Goal: Task Accomplishment & Management: Use online tool/utility

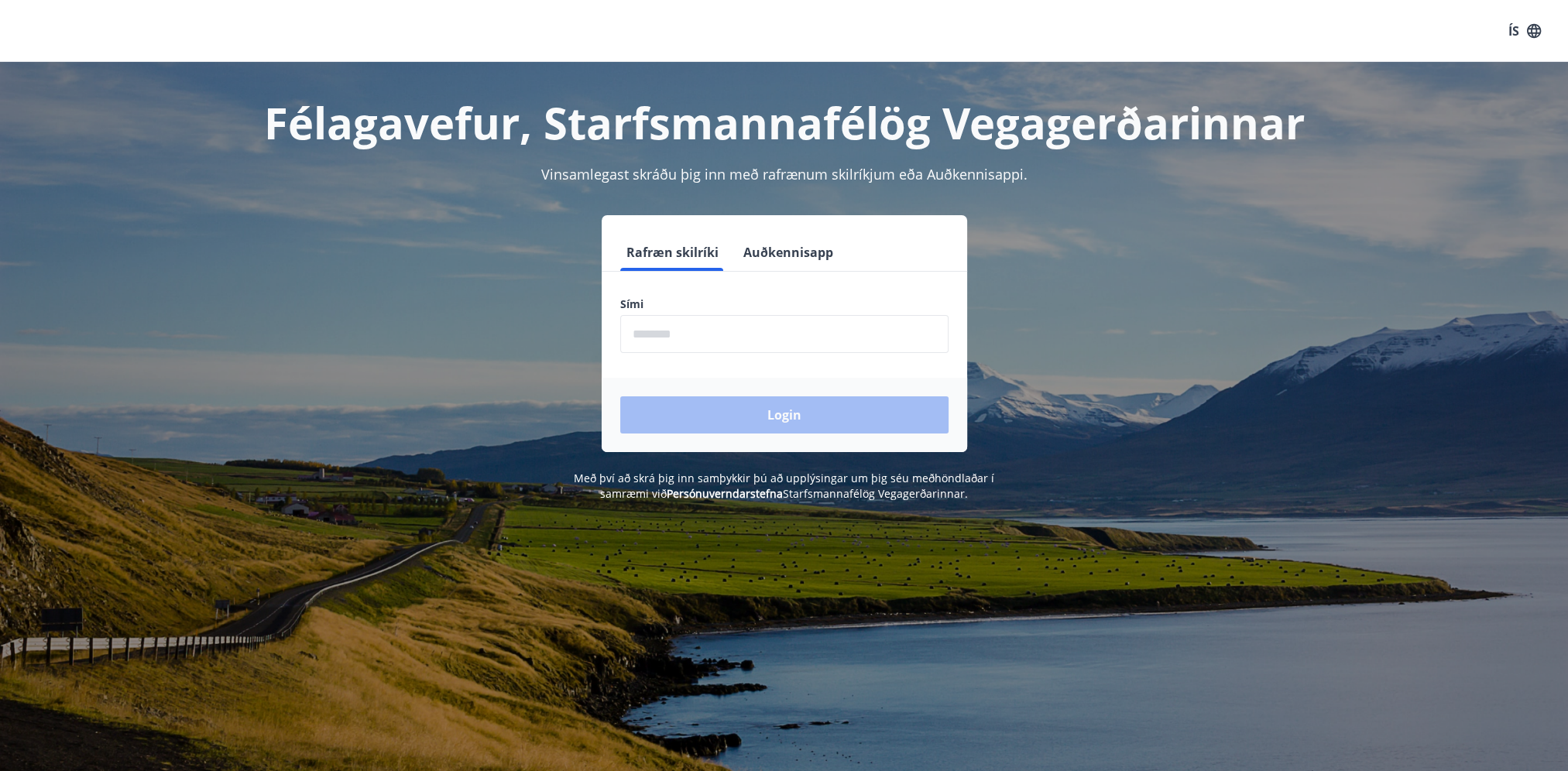
click at [773, 344] on input "phone" at bounding box center [784, 334] width 329 height 38
type input "********"
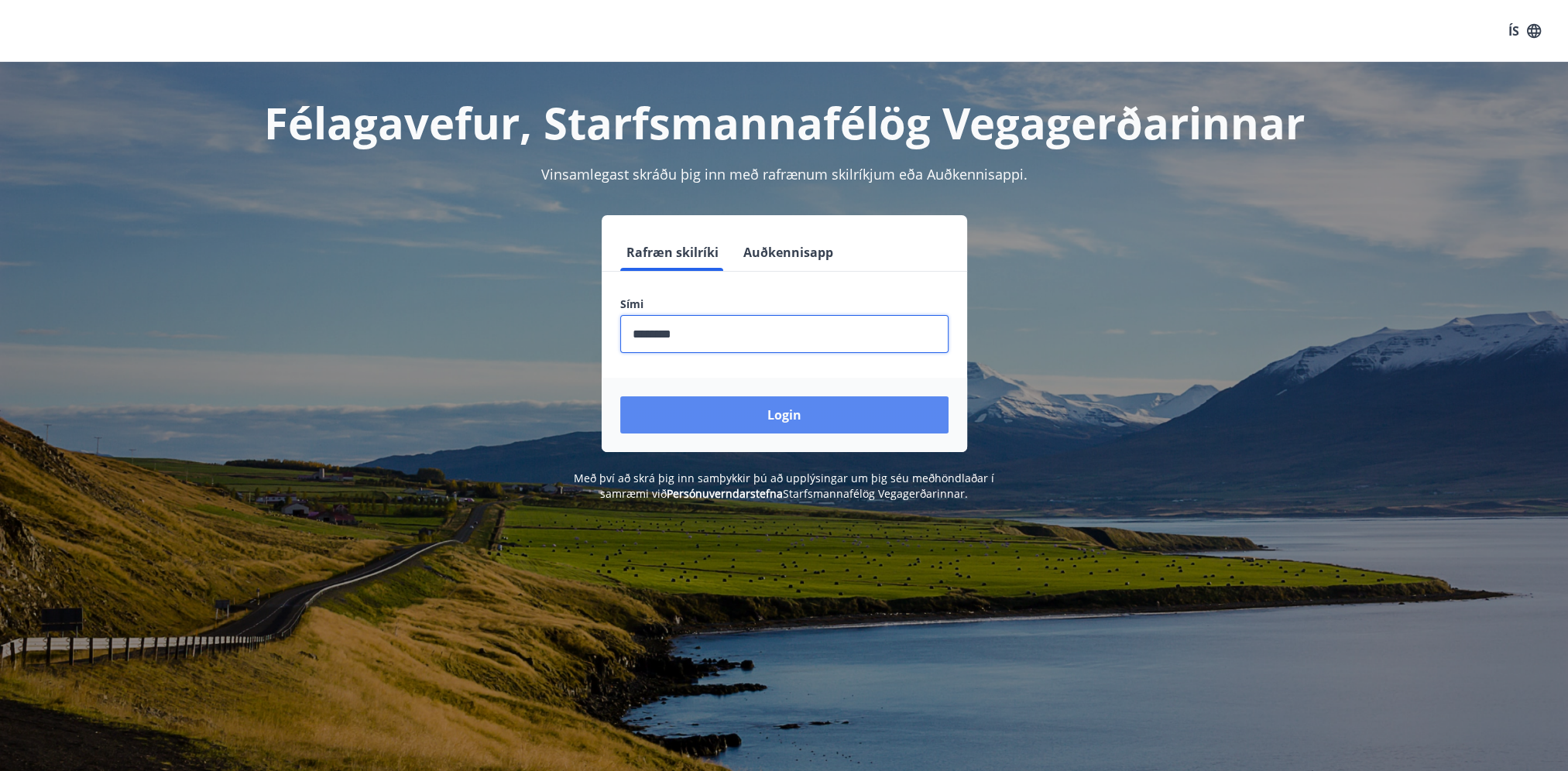
click at [766, 412] on button "Login" at bounding box center [784, 414] width 329 height 37
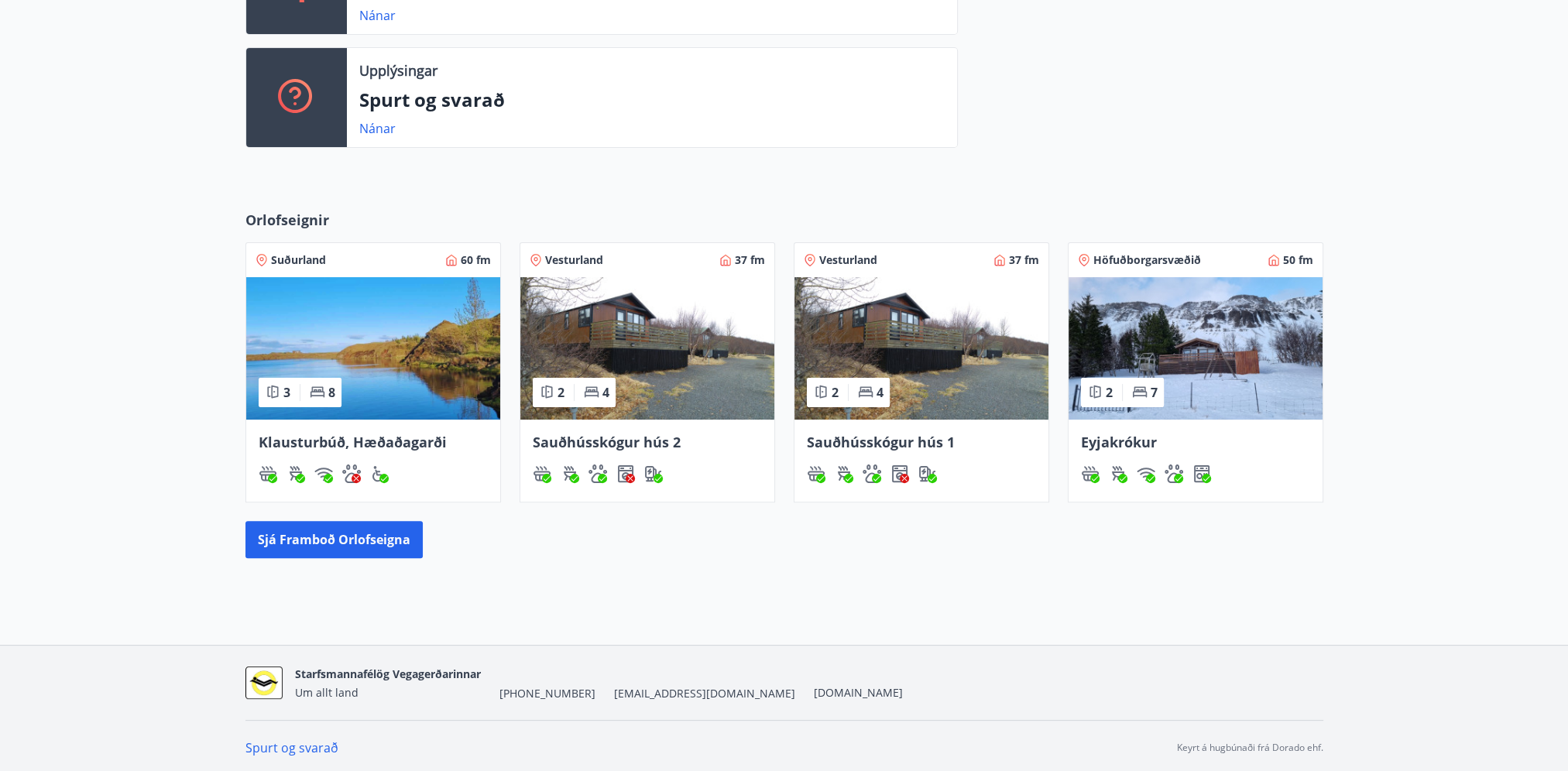
scroll to position [505, 0]
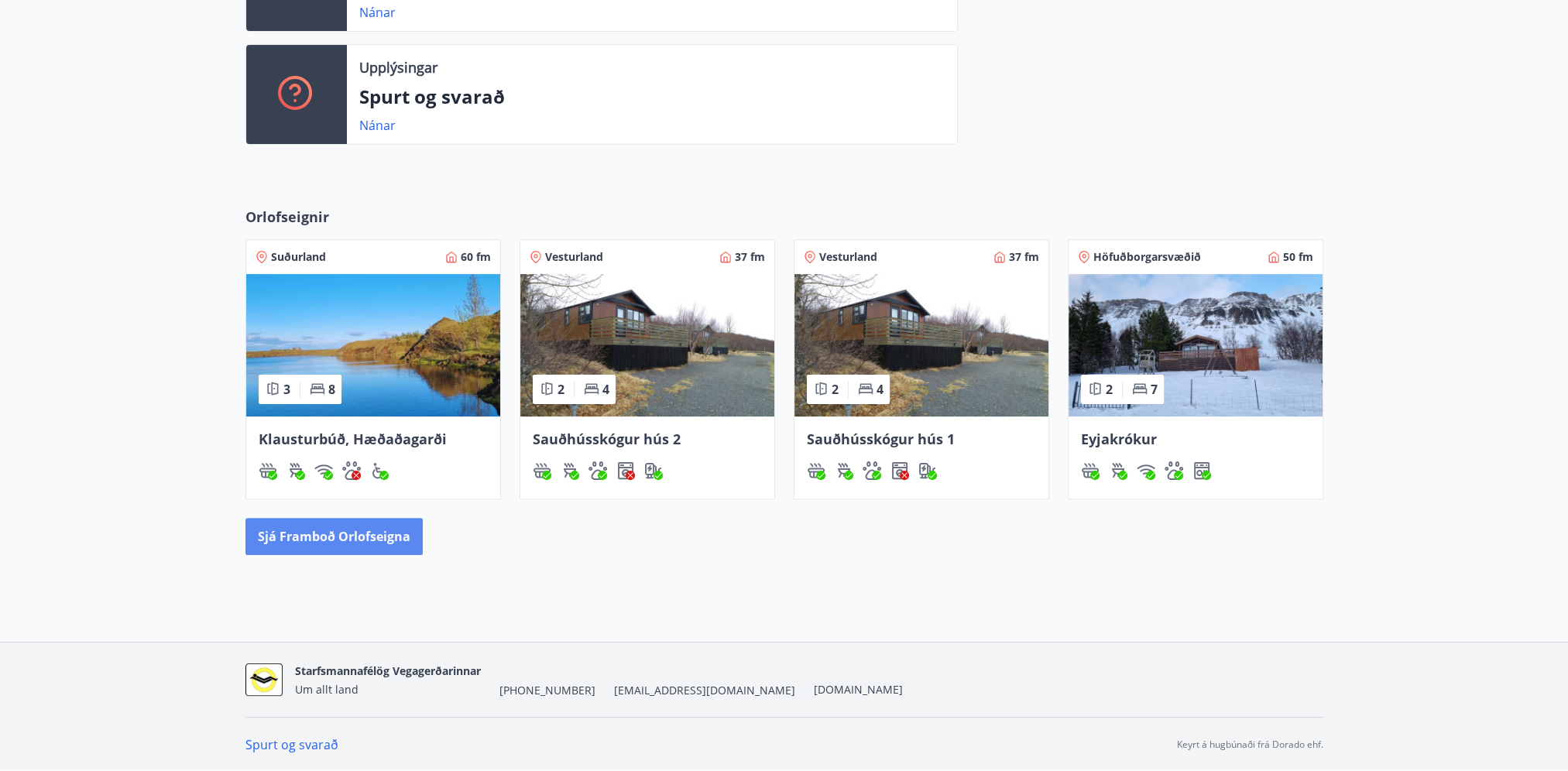
click at [410, 529] on button "Sjá framboð orlofseigna" at bounding box center [334, 536] width 177 height 37
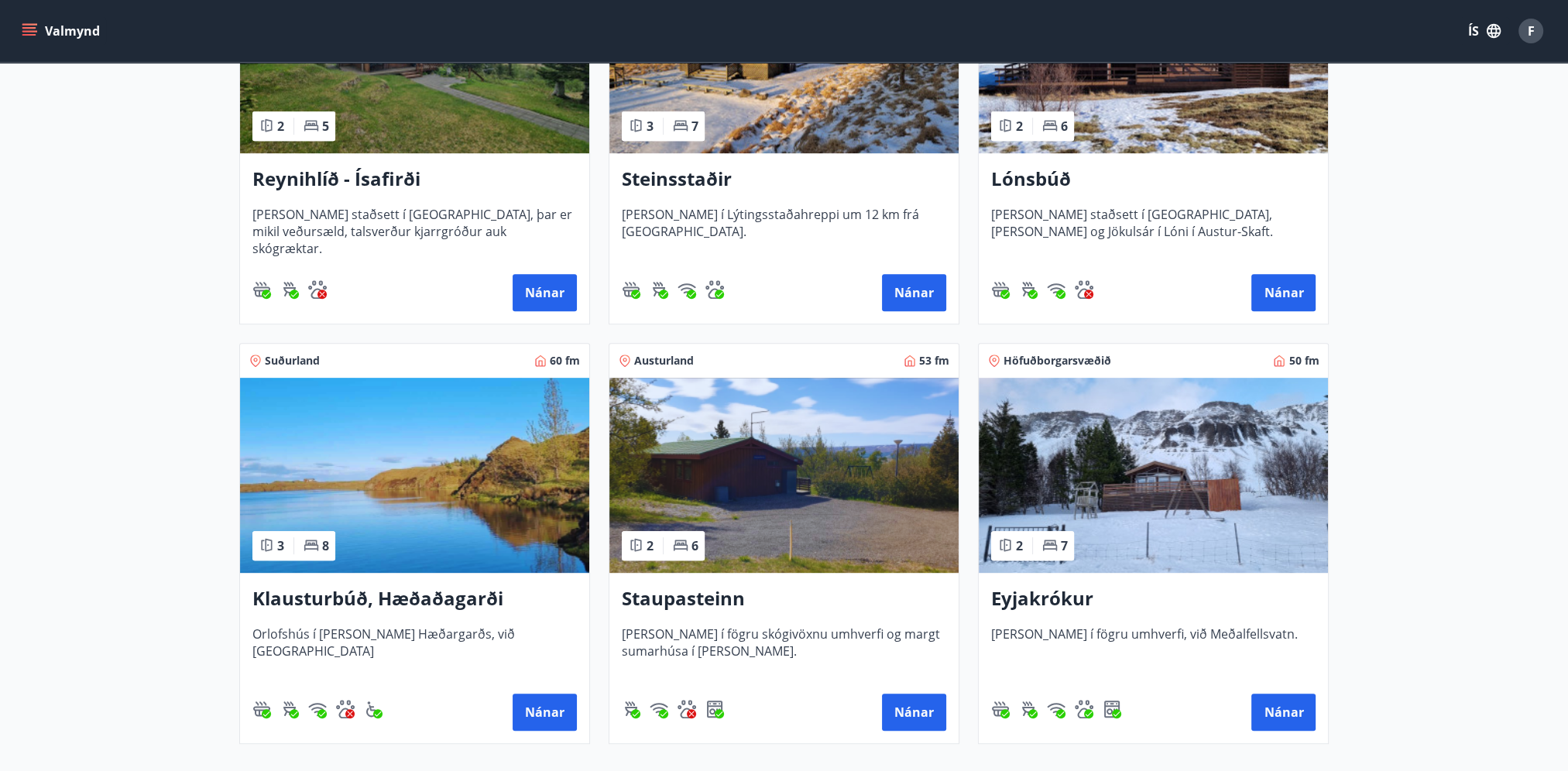
scroll to position [929, 0]
